Goal: Task Accomplishment & Management: Complete application form

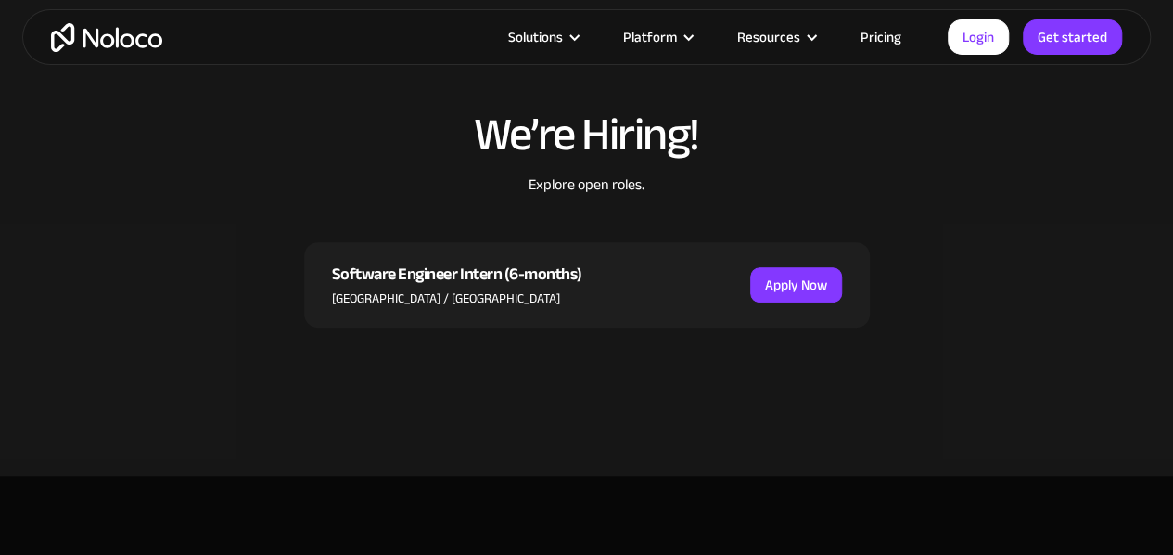
click at [390, 274] on div "Software Engineer Intern (6-months)" at bounding box center [457, 275] width 250 height 28
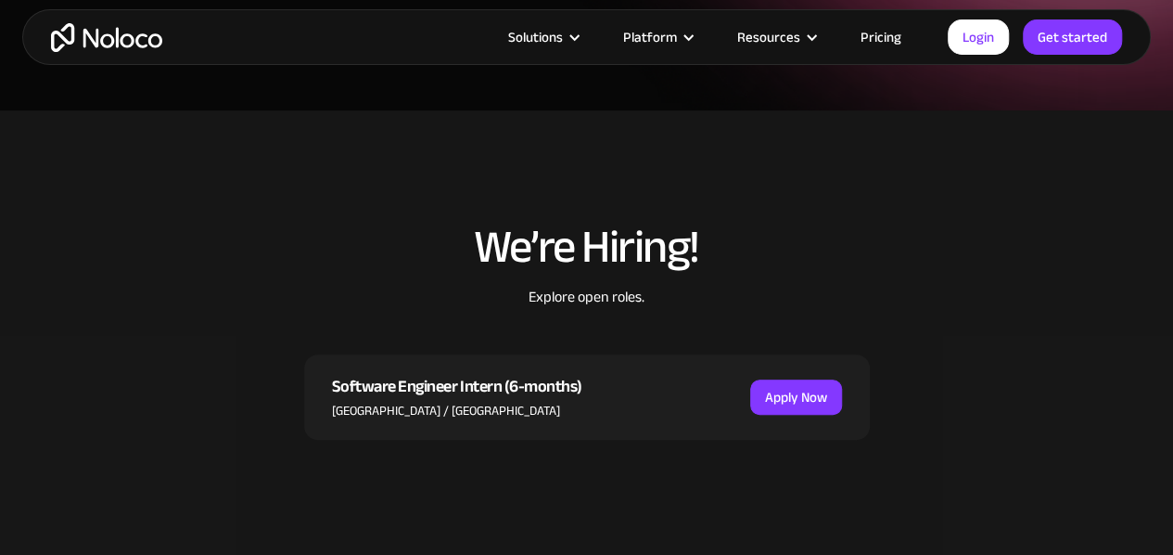
scroll to position [370, 0]
click at [627, 302] on div "Explore open roles." at bounding box center [587, 322] width 566 height 69
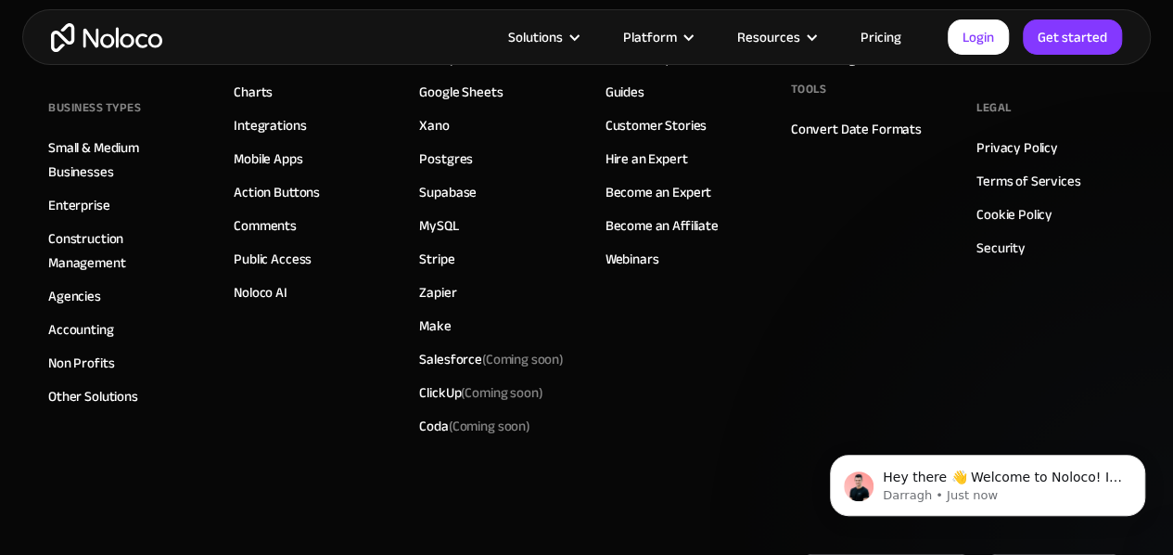
scroll to position [2269, 0]
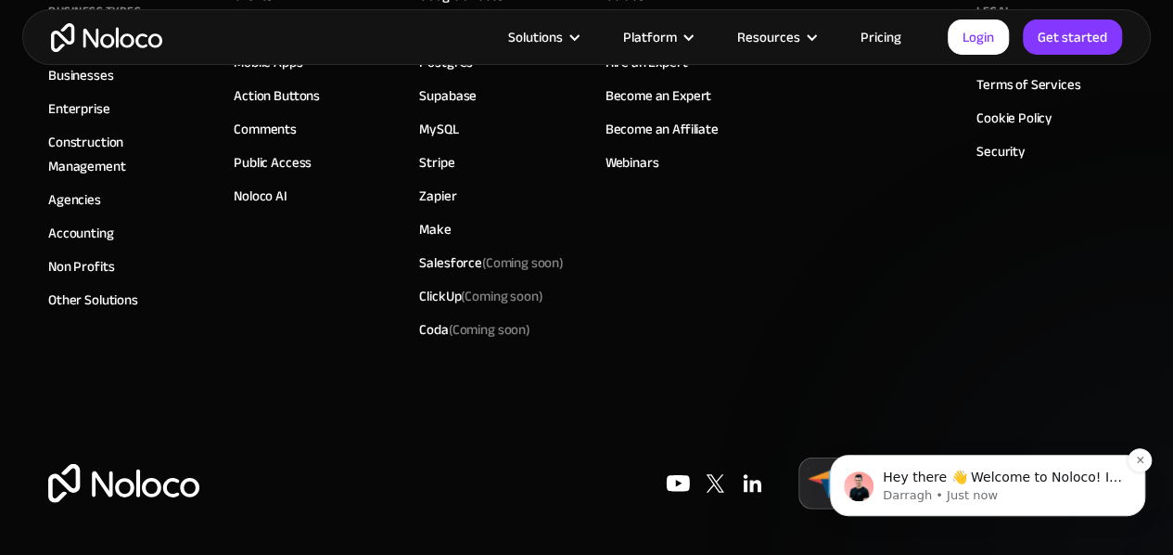
click at [927, 485] on span "Hey there 👋 Welcome to Noloco! If you have any questions, just reply to this me…" at bounding box center [1002, 504] width 239 height 70
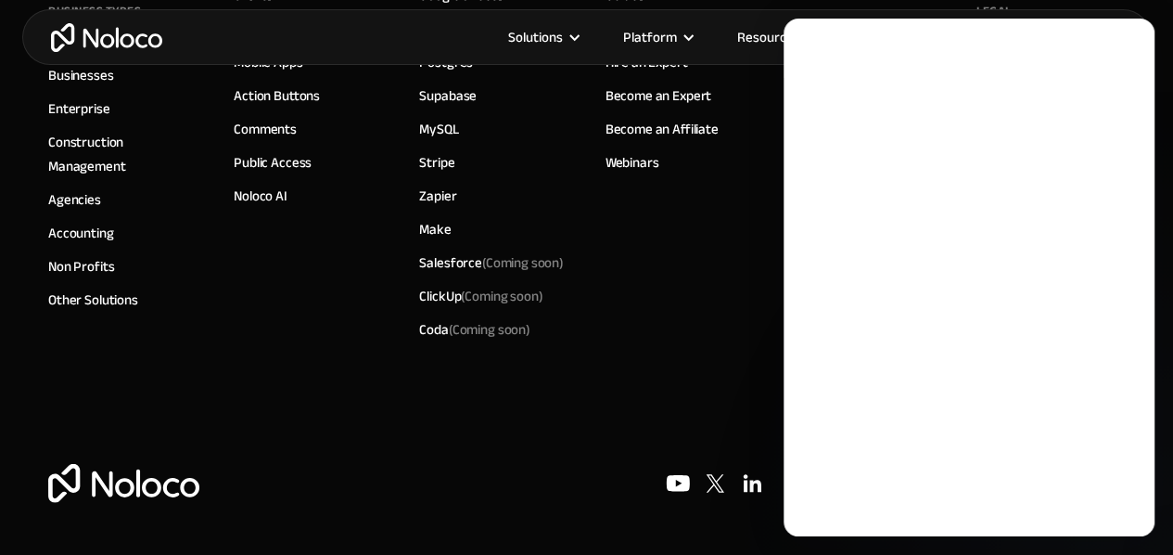
scroll to position [0, 0]
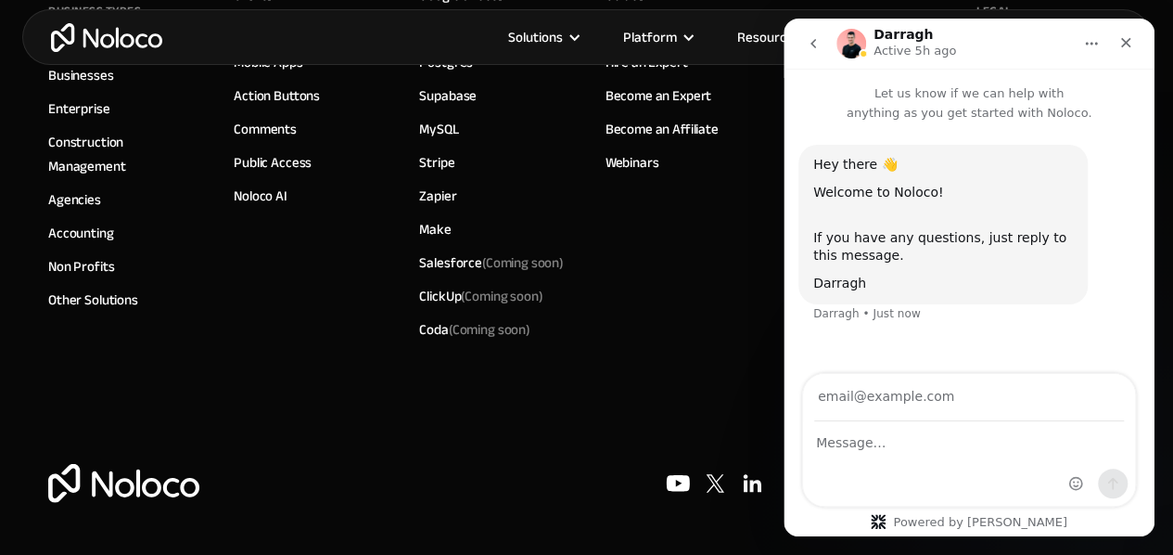
click at [852, 44] on img "Intercom messenger" at bounding box center [852, 44] width 30 height 30
click at [891, 39] on h1 "Darragh" at bounding box center [903, 35] width 59 height 14
click at [1123, 52] on div "Close" at bounding box center [1125, 42] width 33 height 33
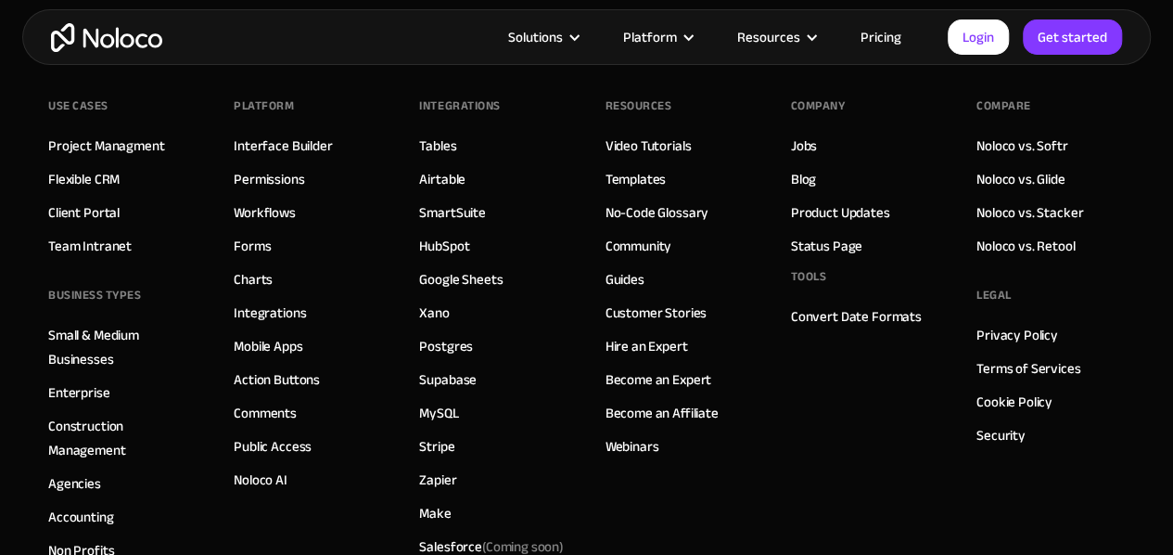
scroll to position [1990, 0]
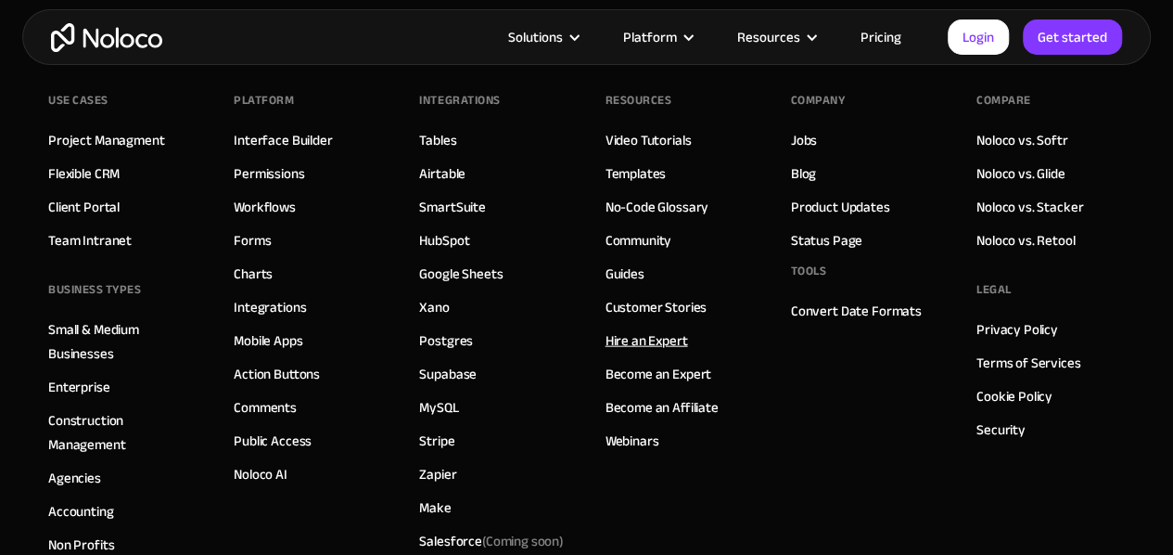
click at [658, 335] on link "Hire an Expert" at bounding box center [647, 340] width 83 height 24
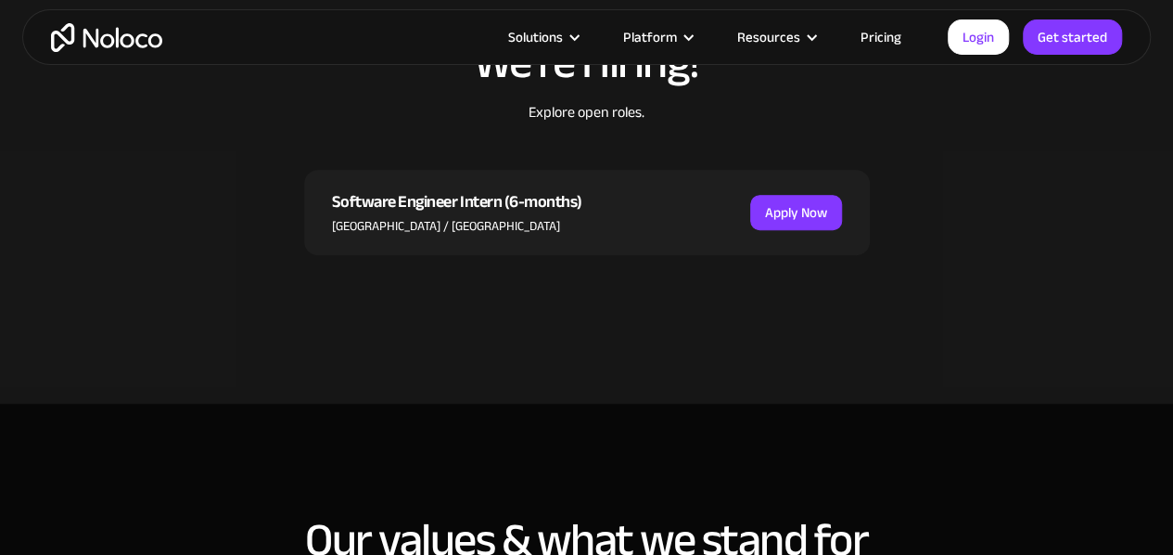
scroll to position [573, 0]
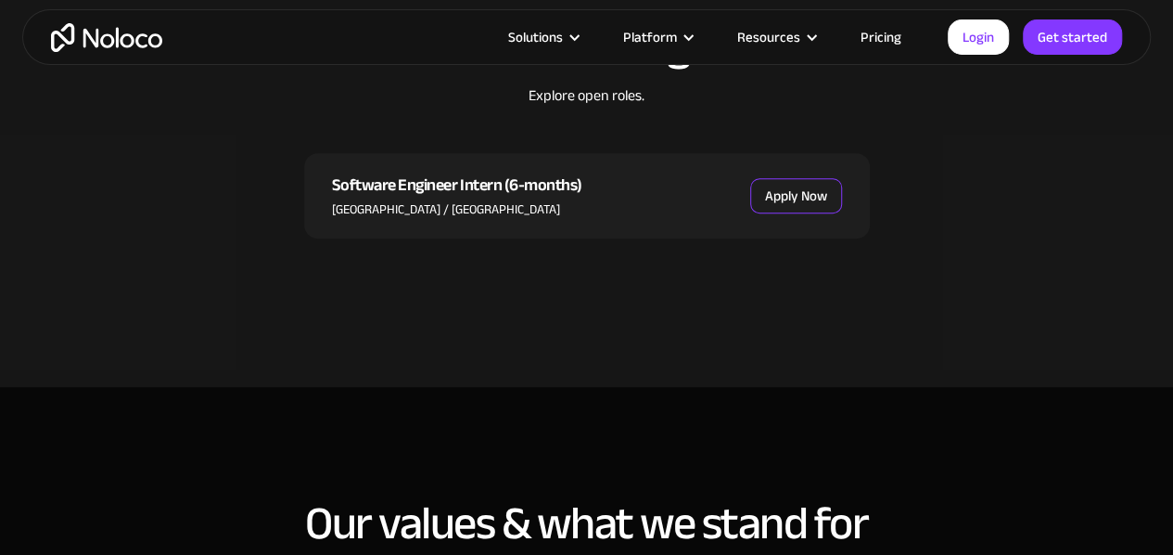
click at [814, 187] on link "Apply Now" at bounding box center [796, 195] width 92 height 35
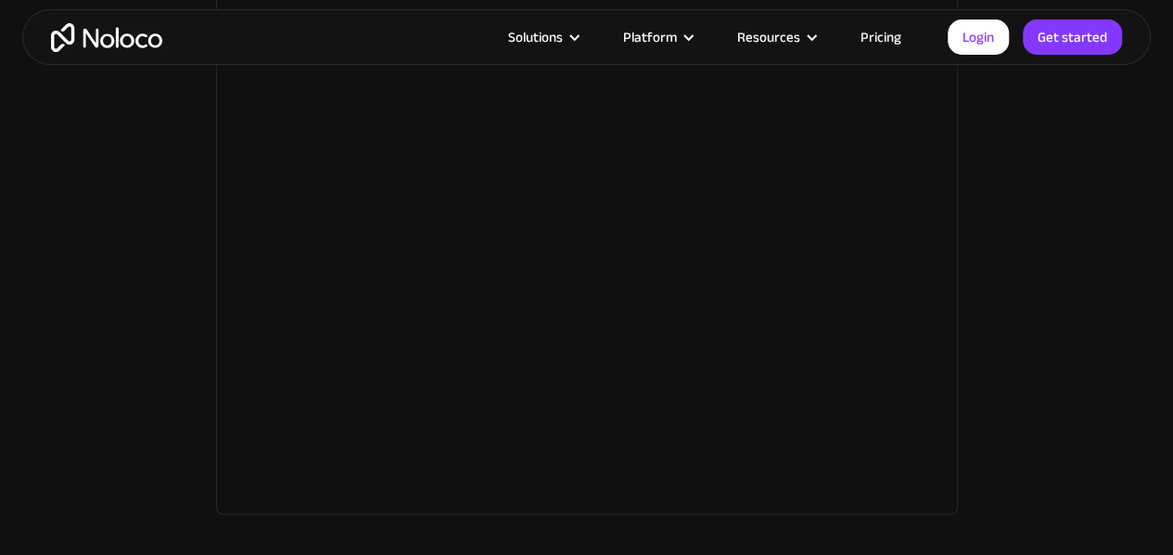
scroll to position [2567, 0]
